Goal: Information Seeking & Learning: Learn about a topic

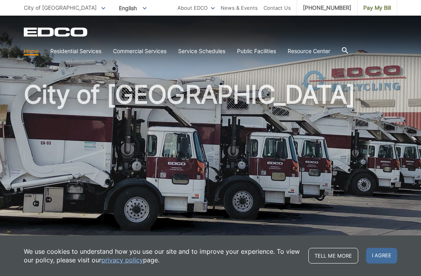
click at [375, 263] on span "I agree" at bounding box center [381, 256] width 31 height 16
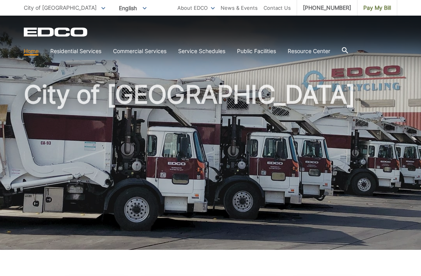
click at [0, 0] on link "Trash" at bounding box center [0, 0] width 0 height 0
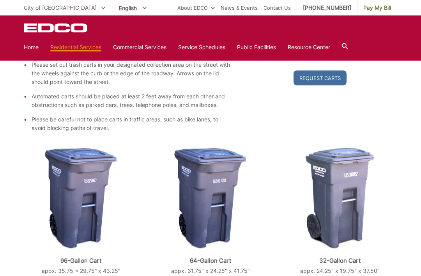
scroll to position [209, 0]
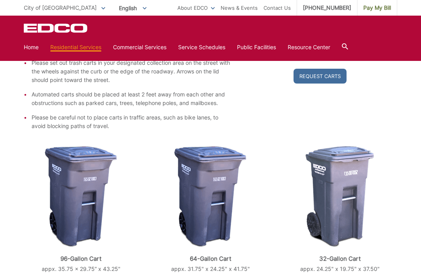
click at [75, 205] on img at bounding box center [81, 196] width 72 height 101
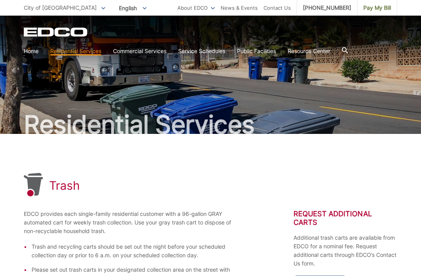
scroll to position [0, 0]
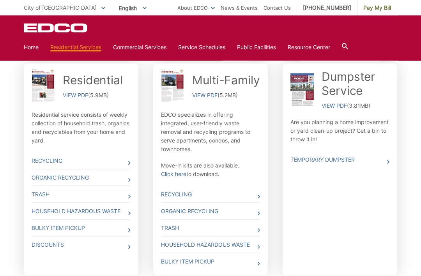
scroll to position [252, 0]
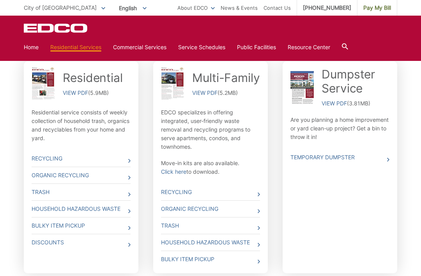
click at [44, 245] on link "Discounts" at bounding box center [81, 242] width 99 height 16
